Goal: Download file/media

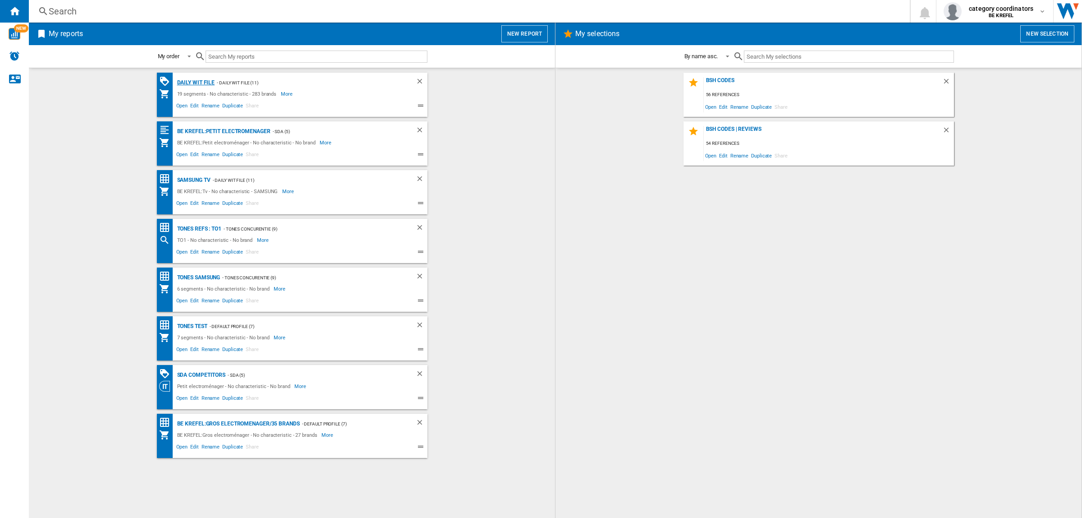
click at [206, 85] on div "Daily WIT file" at bounding box center [195, 82] width 40 height 11
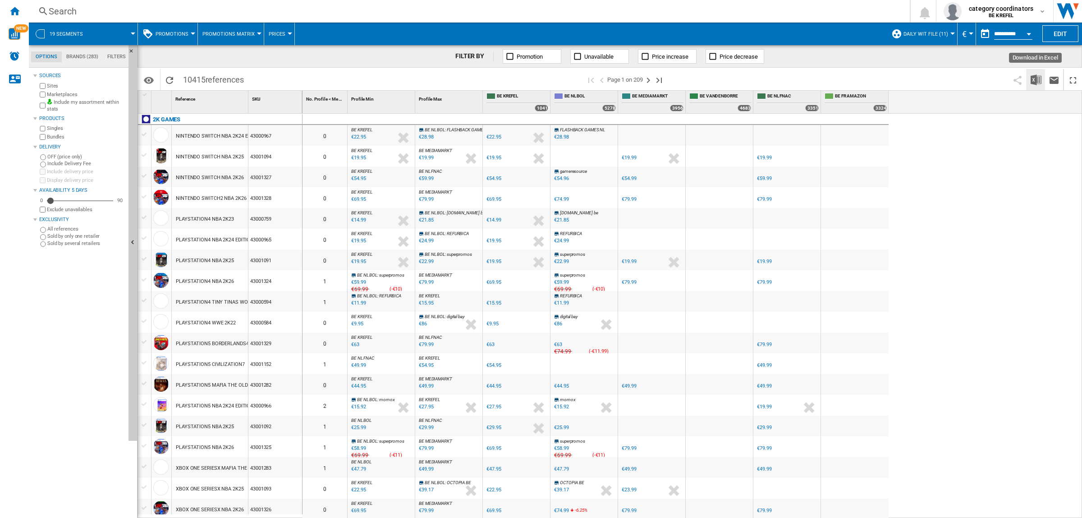
click at [1040, 78] on img "Download in Excel" at bounding box center [1036, 79] width 11 height 11
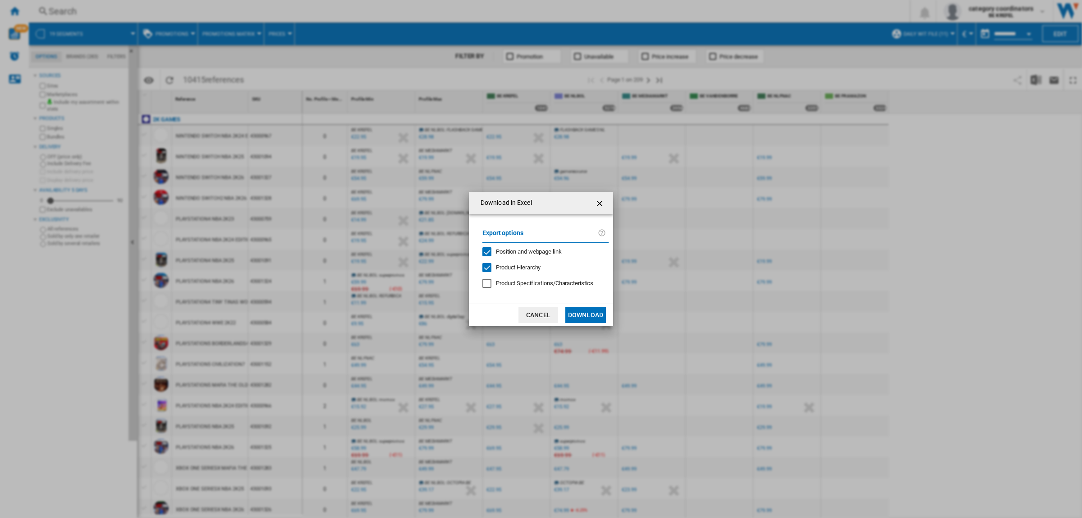
click at [592, 312] on button "Download" at bounding box center [585, 315] width 41 height 16
